Goal: Task Accomplishment & Management: Complete application form

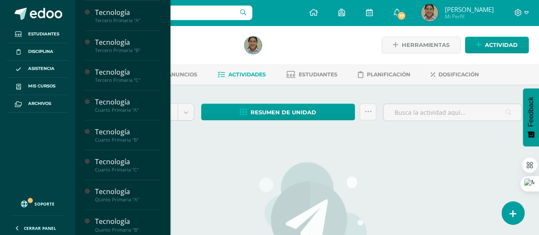
scroll to position [180, 0]
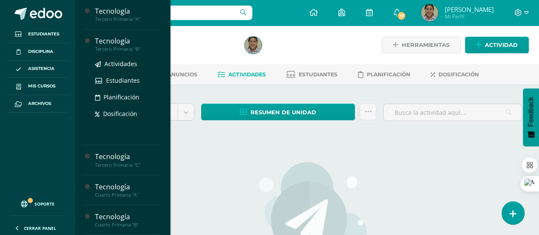
click at [150, 49] on div "Tercero Primaria "B"" at bounding box center [127, 49] width 65 height 6
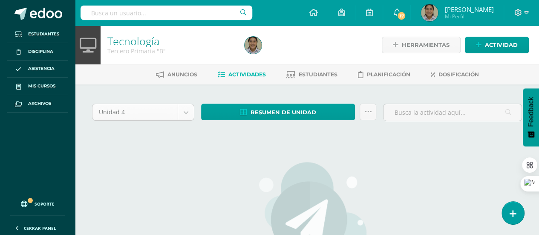
click at [183, 116] on body "Estudiantes Disciplina Asistencia Mis cursos Archivos Soporte Ayuda Reportar un…" at bounding box center [269, 184] width 539 height 368
select select "Unidad 3"
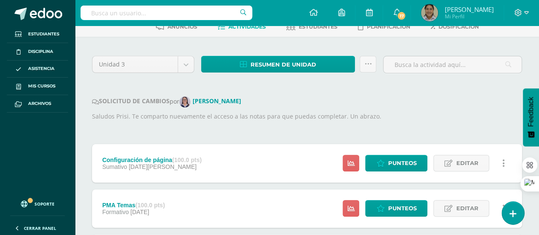
scroll to position [51, 0]
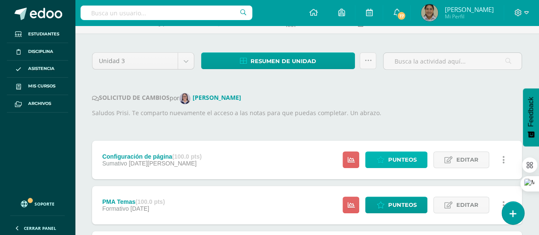
click at [402, 156] on span "Punteos" at bounding box center [402, 160] width 29 height 16
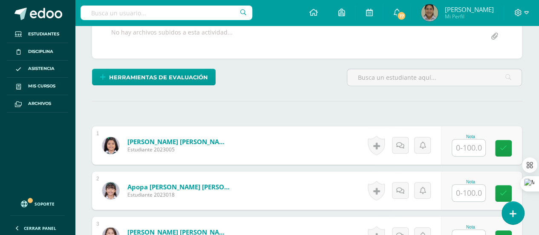
scroll to position [180, 0]
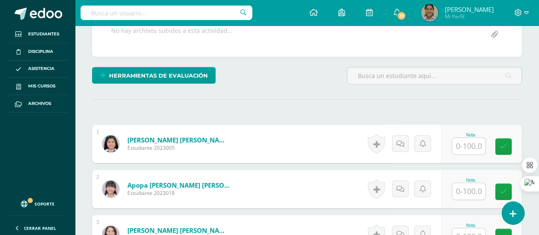
click at [464, 145] on input "text" at bounding box center [468, 146] width 33 height 17
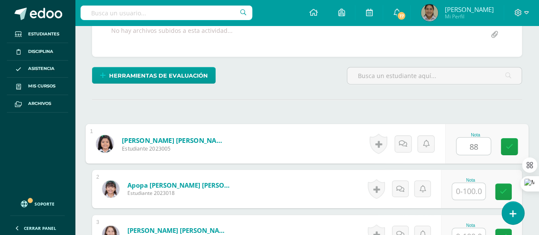
type input "88"
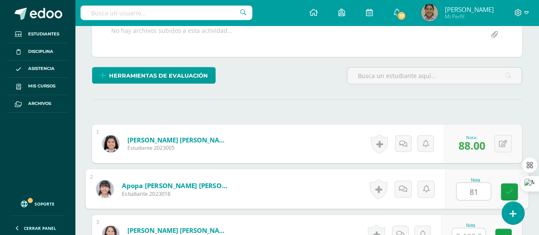
type input "81"
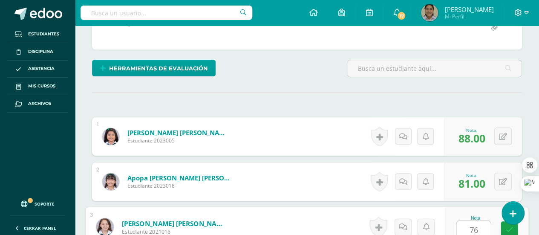
type input "76"
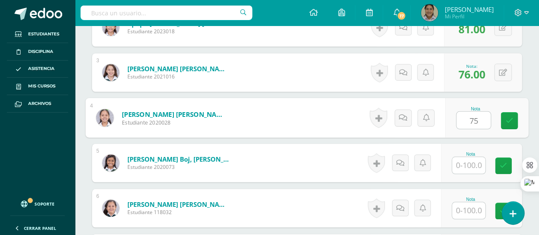
type input "75"
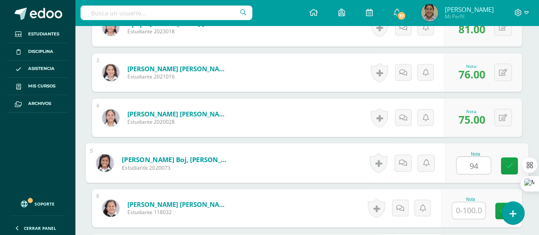
type input "94"
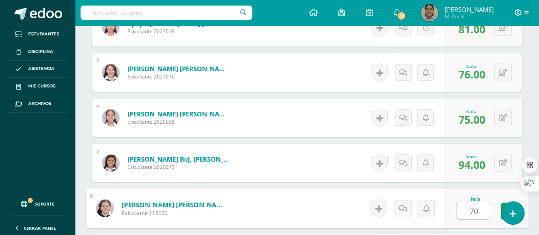
type input "70"
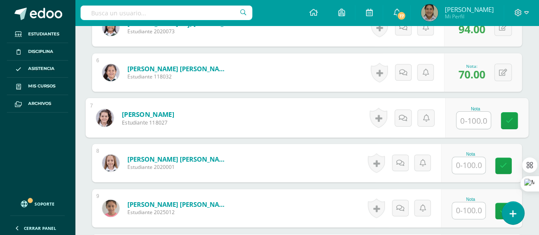
type input "8"
type input "63"
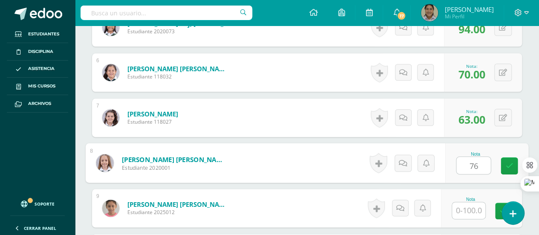
type input "76"
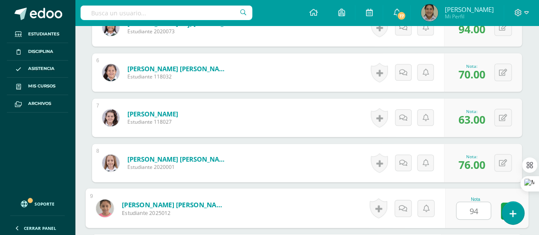
type input "94"
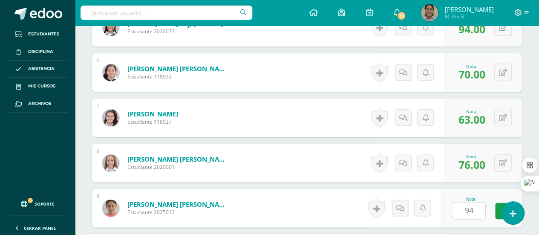
scroll to position [612, 0]
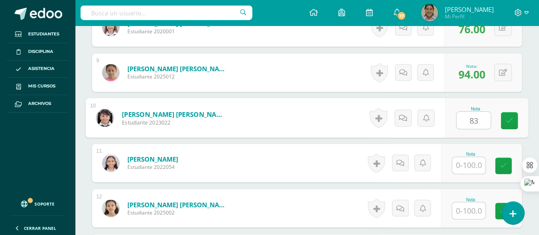
type input "83"
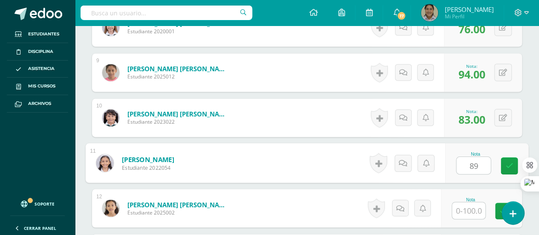
type input "89"
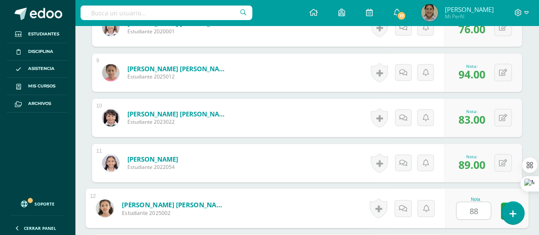
type input "88"
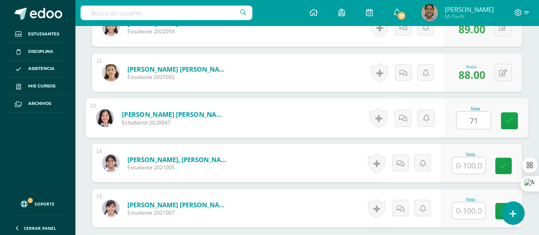
type input "71"
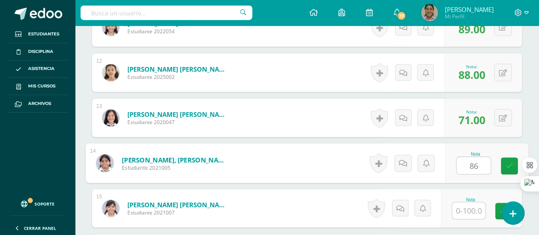
type input "86"
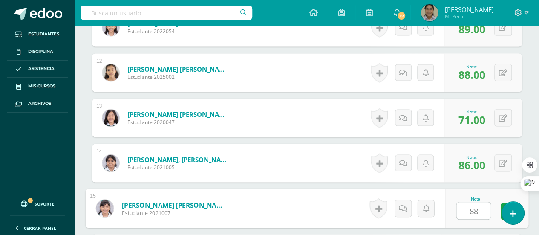
type input "88"
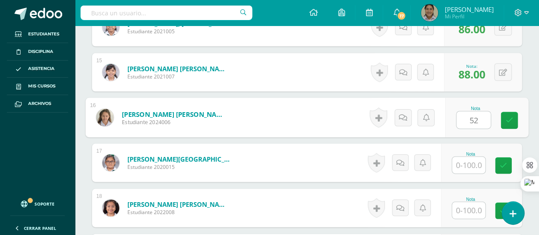
type input "52"
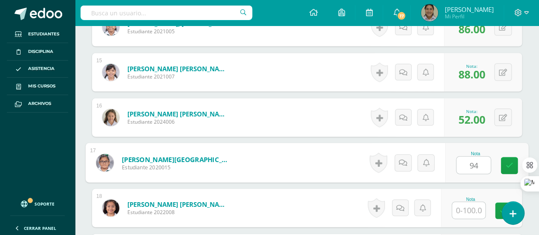
type input "94"
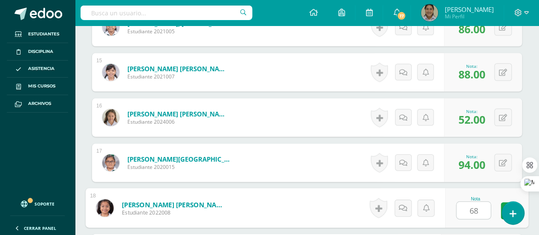
type input "68"
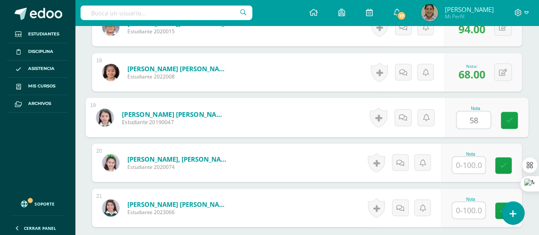
type input "58"
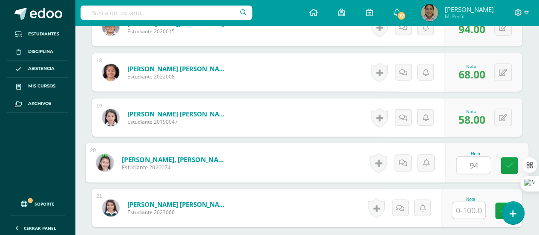
type input "94"
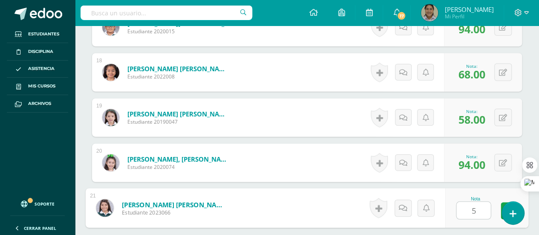
type input "52"
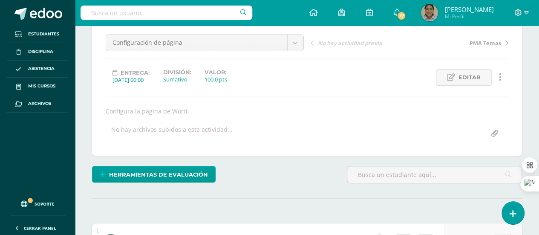
scroll to position [0, 0]
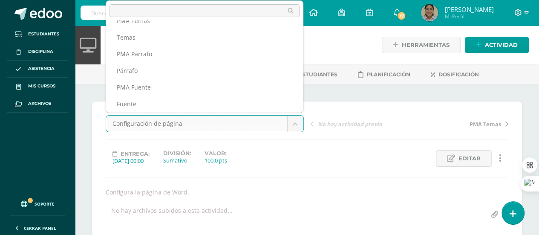
scroll to position [31, 0]
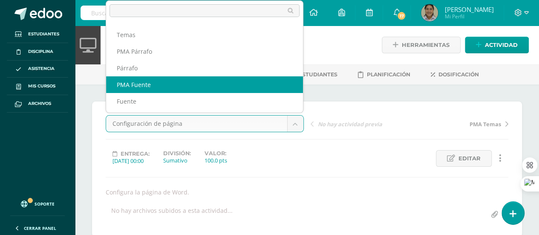
select select "/dashboard/teacher/grade-activity/252601/"
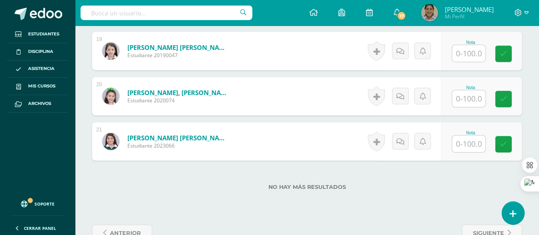
scroll to position [1095, 0]
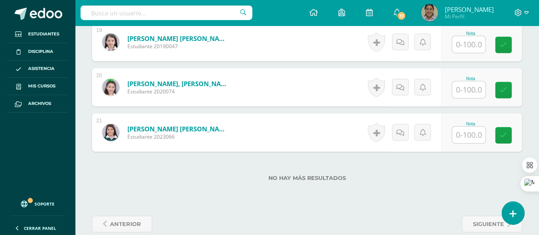
click at [477, 46] on input "text" at bounding box center [468, 44] width 33 height 17
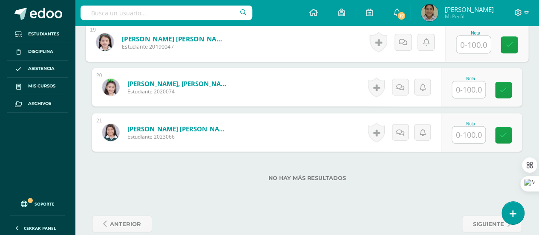
click at [473, 46] on input "text" at bounding box center [473, 44] width 34 height 17
type input "85"
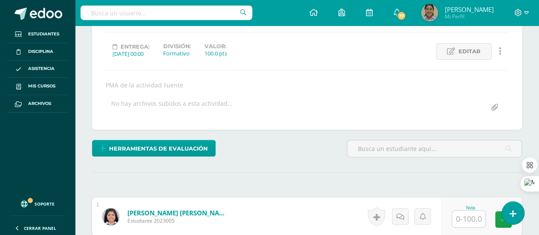
scroll to position [0, 0]
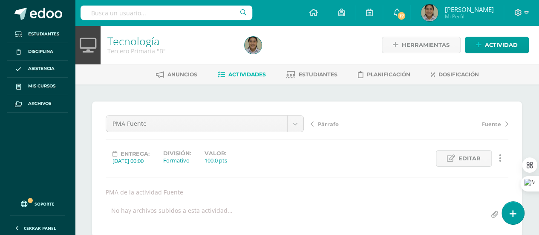
click at [147, 40] on link "Tecnología" at bounding box center [133, 41] width 52 height 14
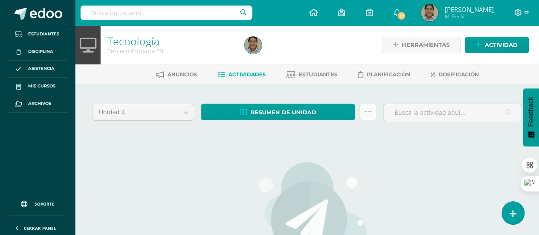
click at [371, 112] on icon at bounding box center [367, 111] width 7 height 7
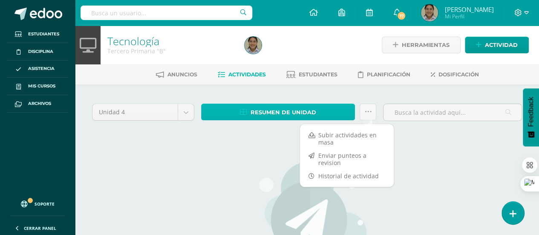
click at [332, 116] on link "Resumen de unidad" at bounding box center [278, 112] width 154 height 17
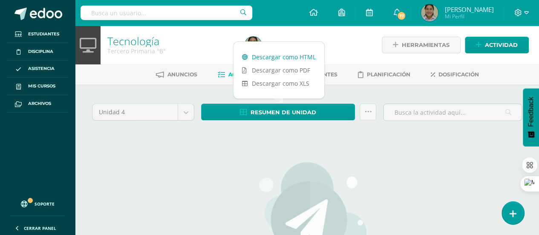
click at [309, 60] on link "Descargar como HTML" at bounding box center [279, 56] width 91 height 13
click at [150, 157] on div "Unidad 4 Unidad 1 Unidad 2 Unidad 3 Unidad 4 Resumen de unidad ¿Estás seguro qu…" at bounding box center [307, 226] width 437 height 250
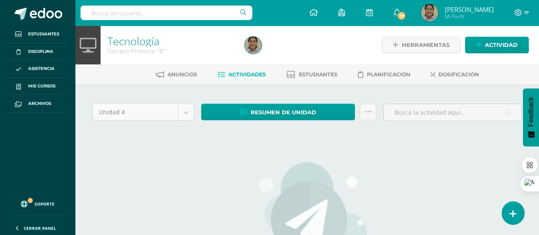
click at [185, 109] on body "Estudiantes Disciplina Asistencia Mis cursos Archivos Soporte Ayuda Reportar un…" at bounding box center [269, 184] width 539 height 368
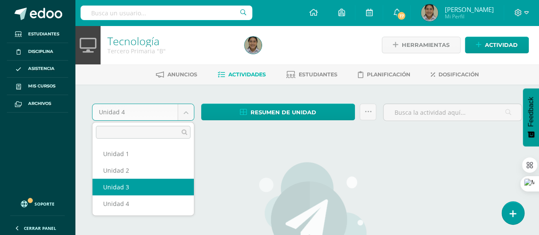
select select "Unidad 3"
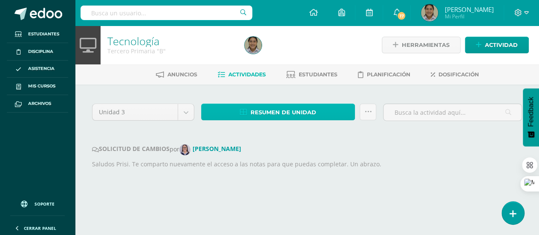
click at [342, 113] on link "Resumen de unidad" at bounding box center [278, 112] width 154 height 17
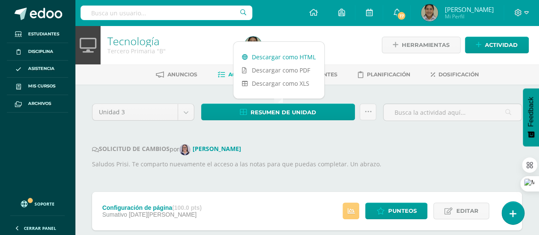
click at [311, 58] on link "Descargar como HTML" at bounding box center [279, 56] width 91 height 13
click at [367, 108] on icon at bounding box center [367, 111] width 7 height 7
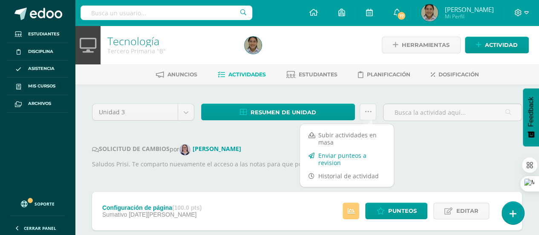
click at [341, 162] on link "Enviar punteos a revision" at bounding box center [347, 159] width 94 height 20
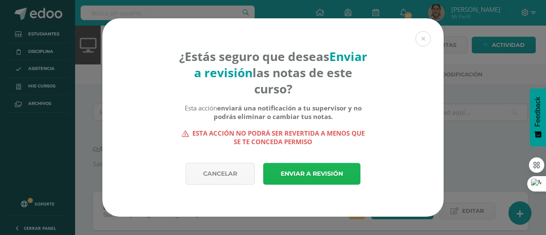
click at [331, 172] on link "Enviar a revisión" at bounding box center [311, 174] width 97 height 22
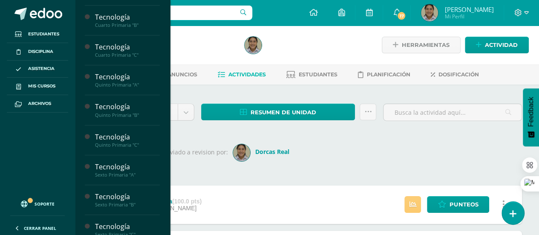
scroll to position [300, 0]
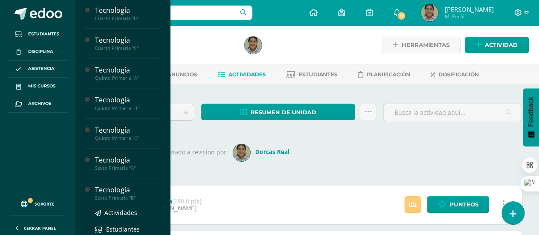
click at [135, 195] on div "Sexto Primaria "B"" at bounding box center [127, 198] width 65 height 6
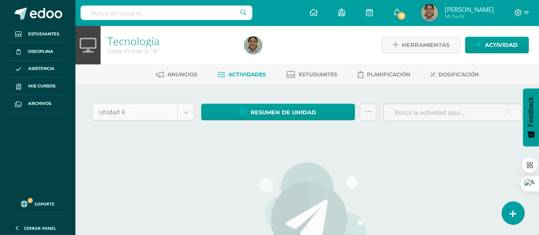
click at [188, 111] on body "Estudiantes Disciplina Asistencia Mis cursos Archivos Soporte Ayuda Reportar un…" at bounding box center [269, 184] width 539 height 368
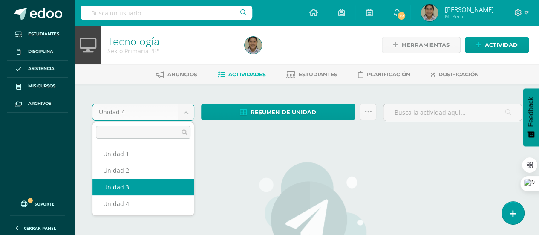
select select "Unidad 3"
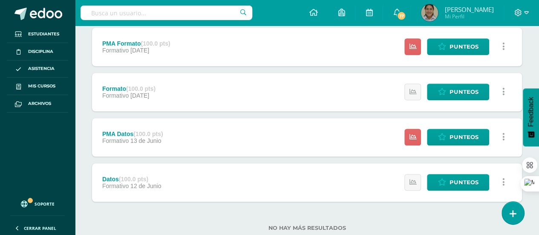
scroll to position [315, 0]
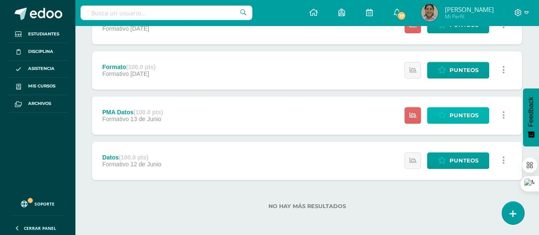
click at [470, 114] on span "Punteos" at bounding box center [464, 115] width 29 height 16
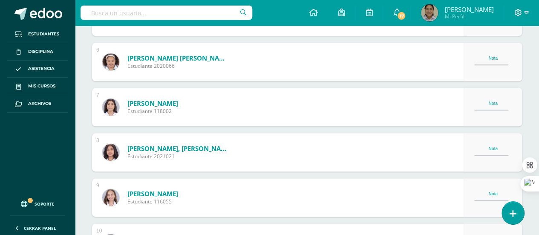
scroll to position [546, 0]
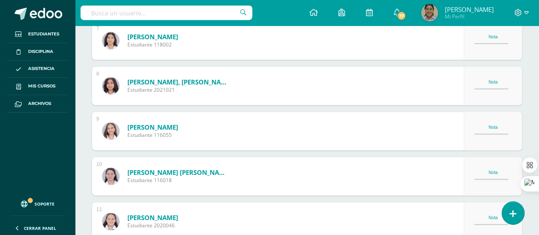
click at [497, 126] on div "Nota" at bounding box center [493, 127] width 38 height 5
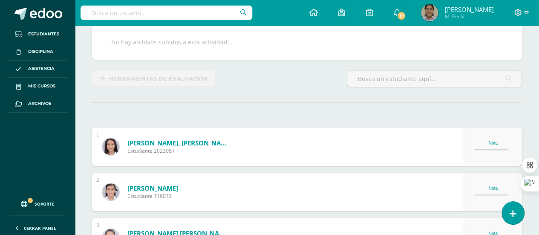
scroll to position [0, 0]
